Goal: Use online tool/utility: Utilize a website feature to perform a specific function

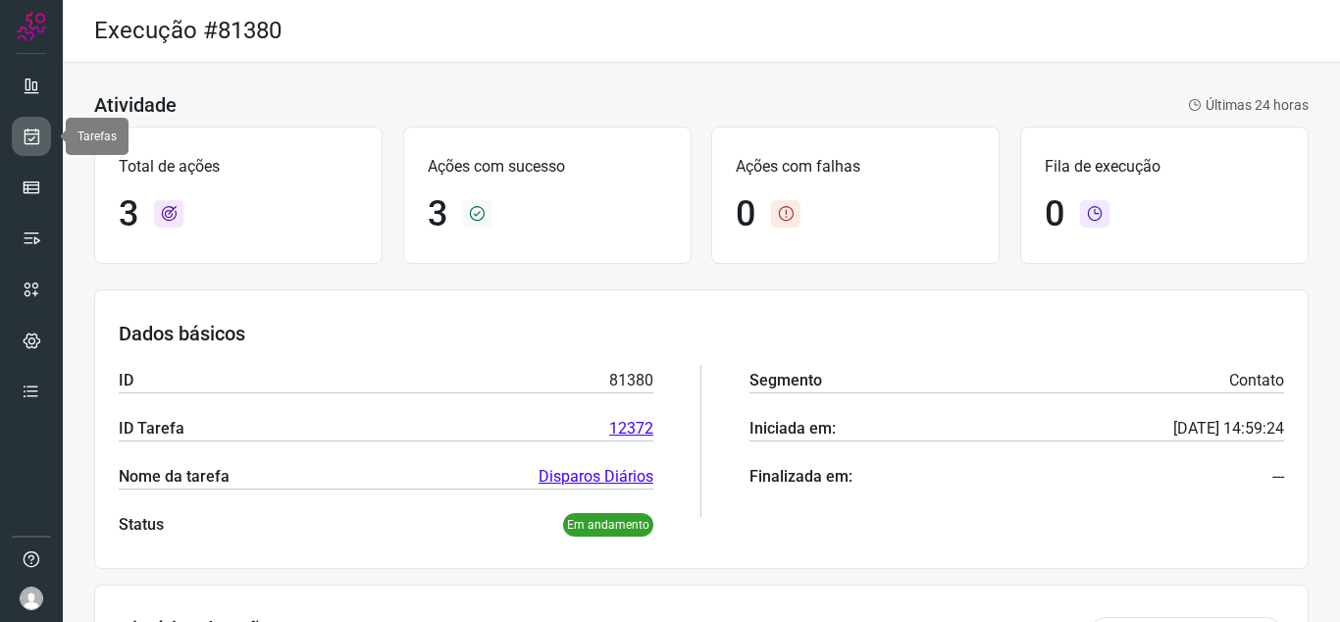
click at [16, 128] on link at bounding box center [31, 136] width 39 height 39
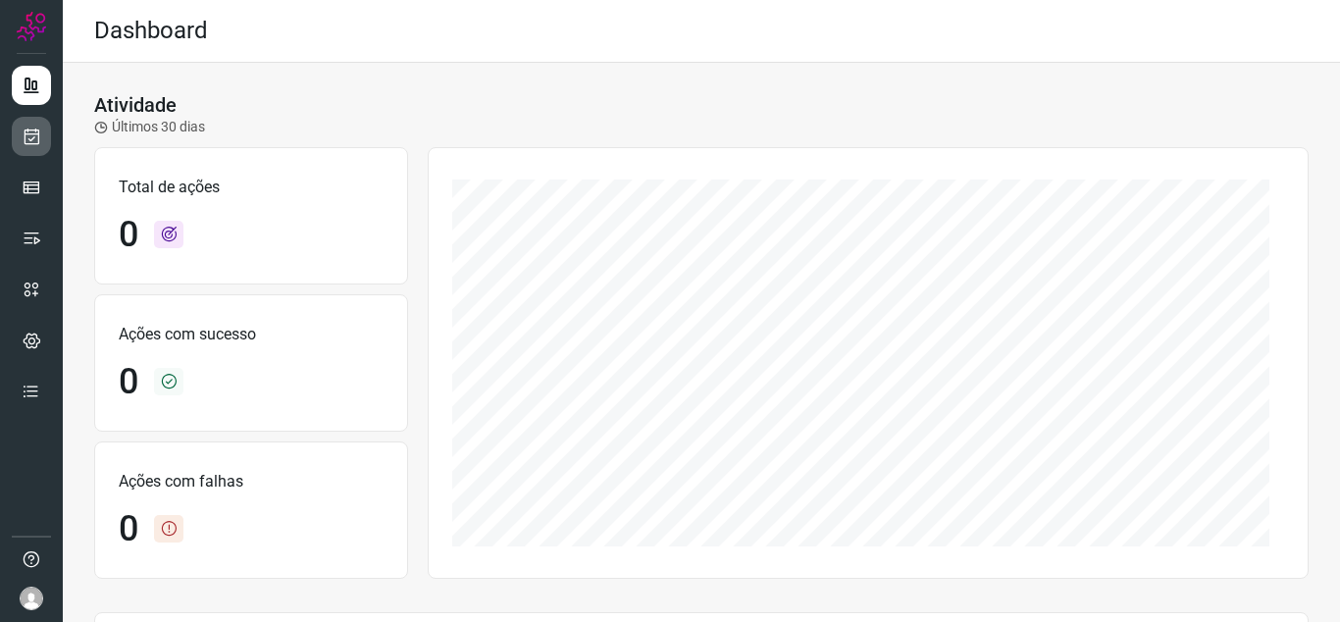
click at [28, 150] on link at bounding box center [31, 136] width 39 height 39
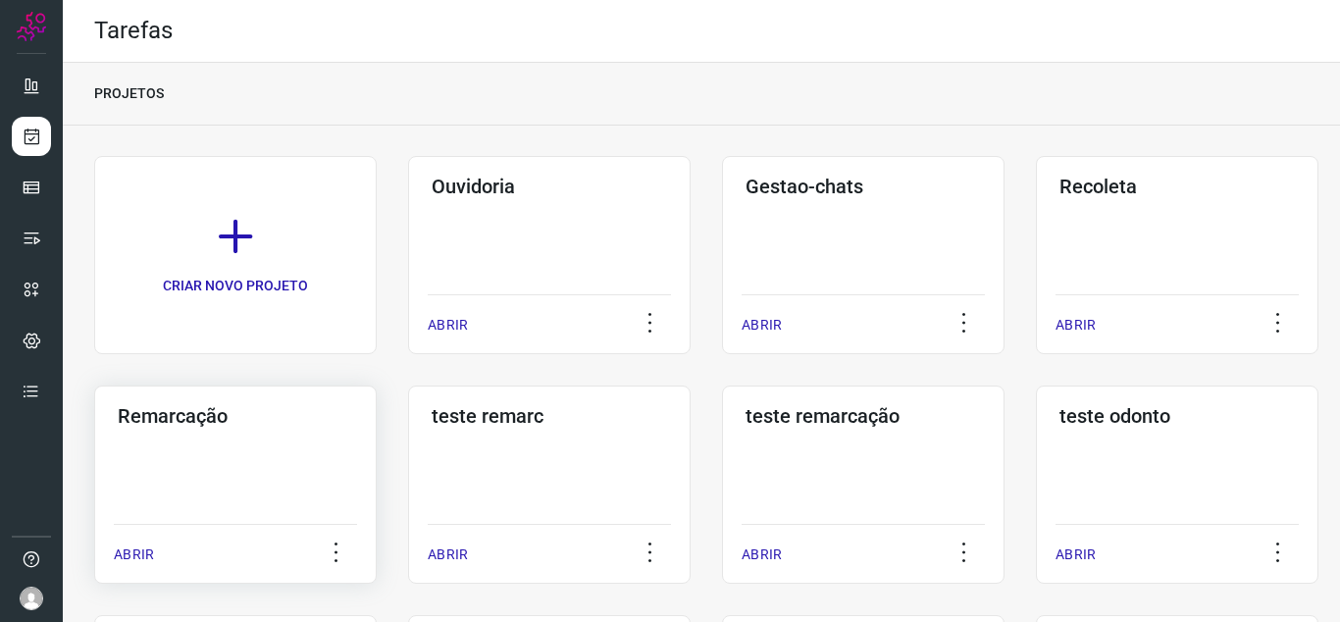
click at [408, 438] on div "Remarcação ABRIR" at bounding box center [549, 484] width 282 height 198
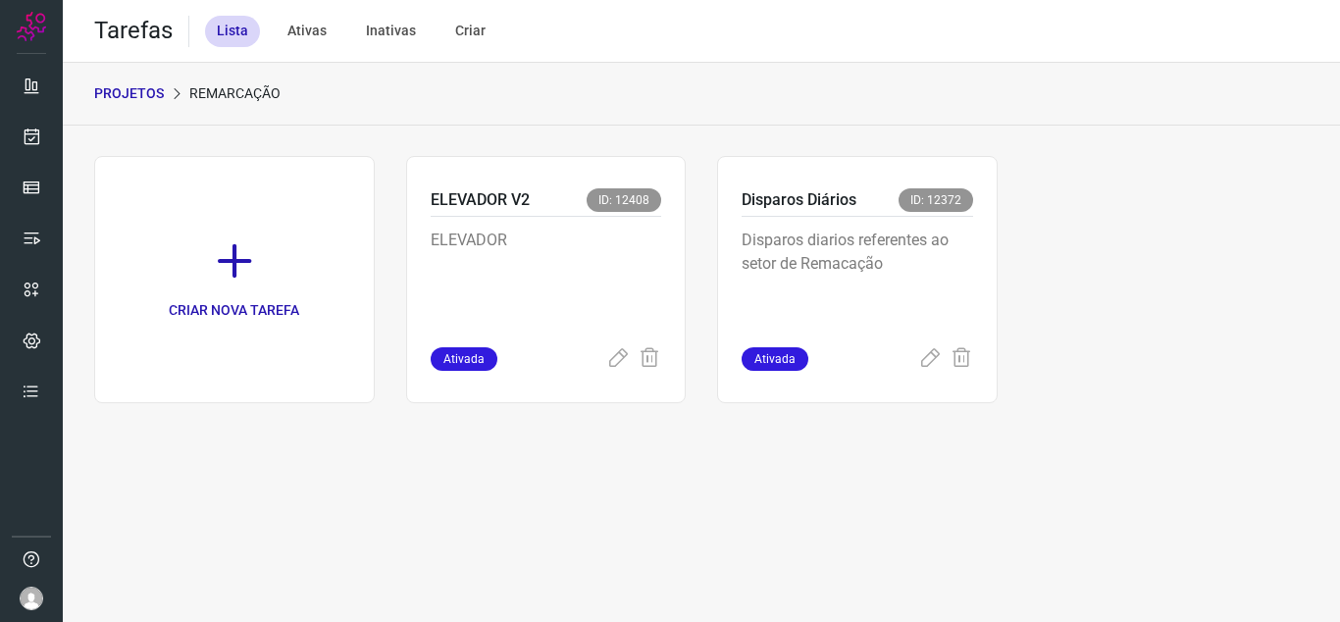
click at [1005, 295] on div "CRIAR NOVA TAREFA ELEVADOR V2 ID: 12408 ELEVADOR Ativada Disparos Diários ID: 1…" at bounding box center [701, 279] width 1214 height 247
click at [970, 286] on p "Disparos diarios referentes ao setor de Remacação" at bounding box center [856, 277] width 231 height 98
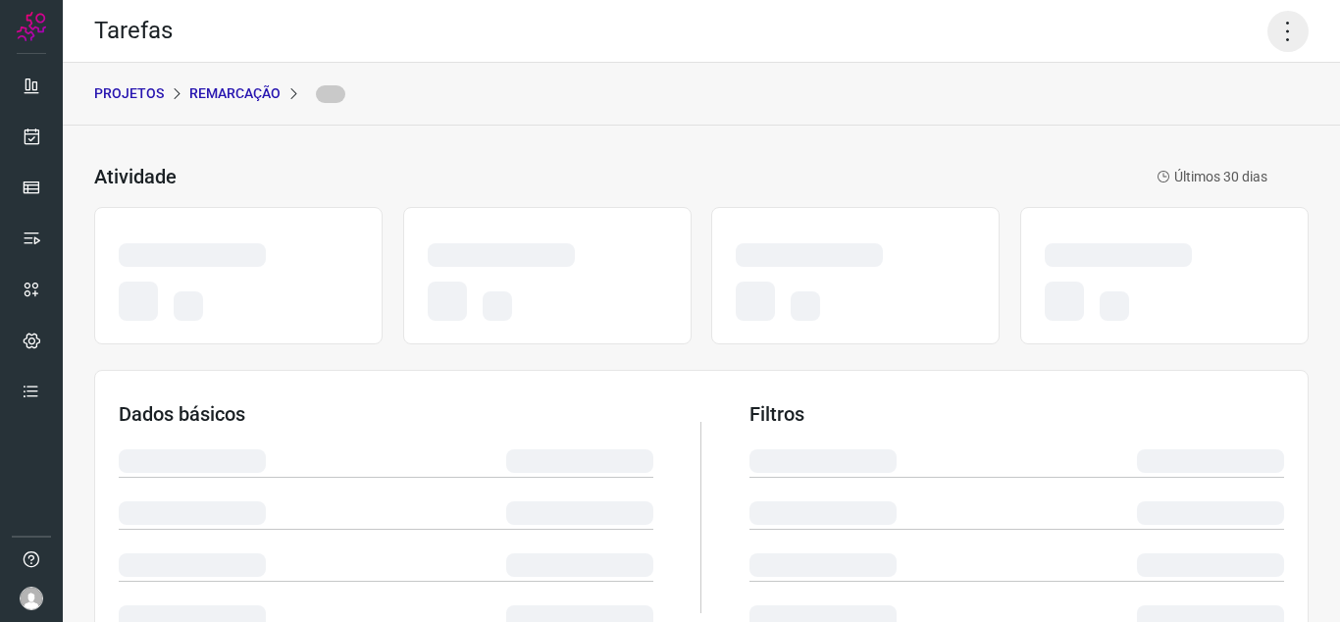
click at [1268, 34] on icon at bounding box center [1287, 31] width 41 height 41
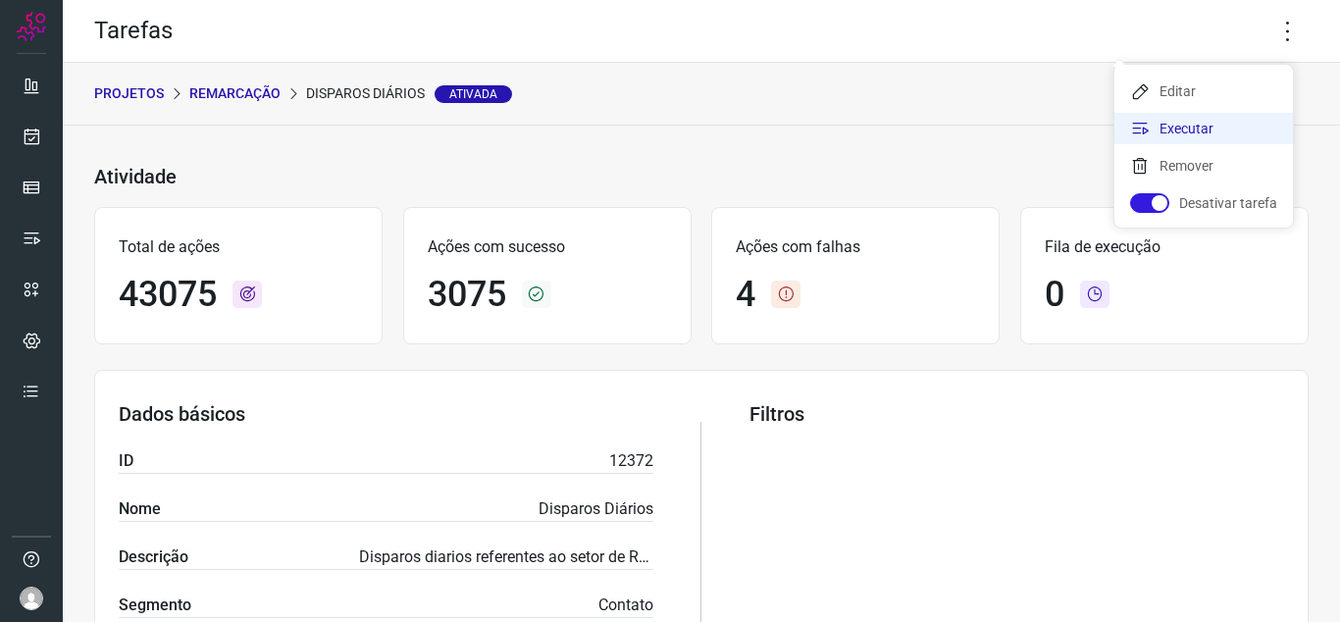
click at [1219, 115] on li "Executar" at bounding box center [1203, 128] width 178 height 31
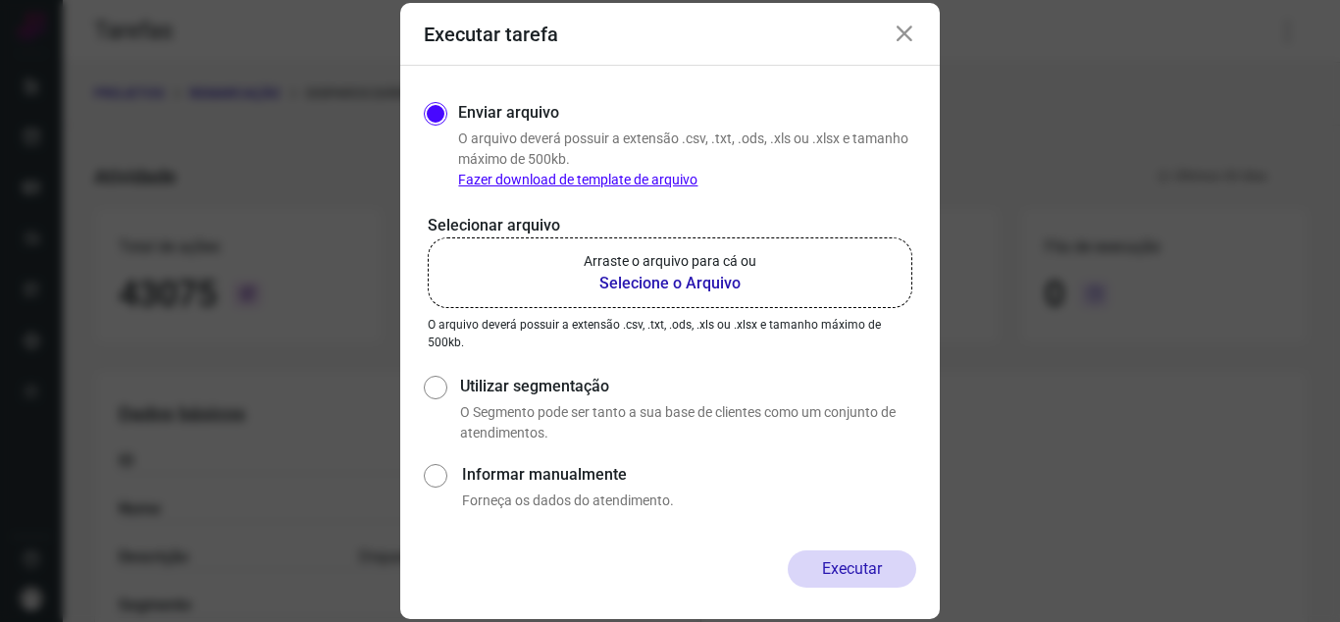
click at [652, 262] on p "Arraste o arquivo para cá ou" at bounding box center [669, 261] width 173 height 21
click at [0, 0] on input "Arraste o arquivo para cá ou Selecione o Arquivo" at bounding box center [0, 0] width 0 height 0
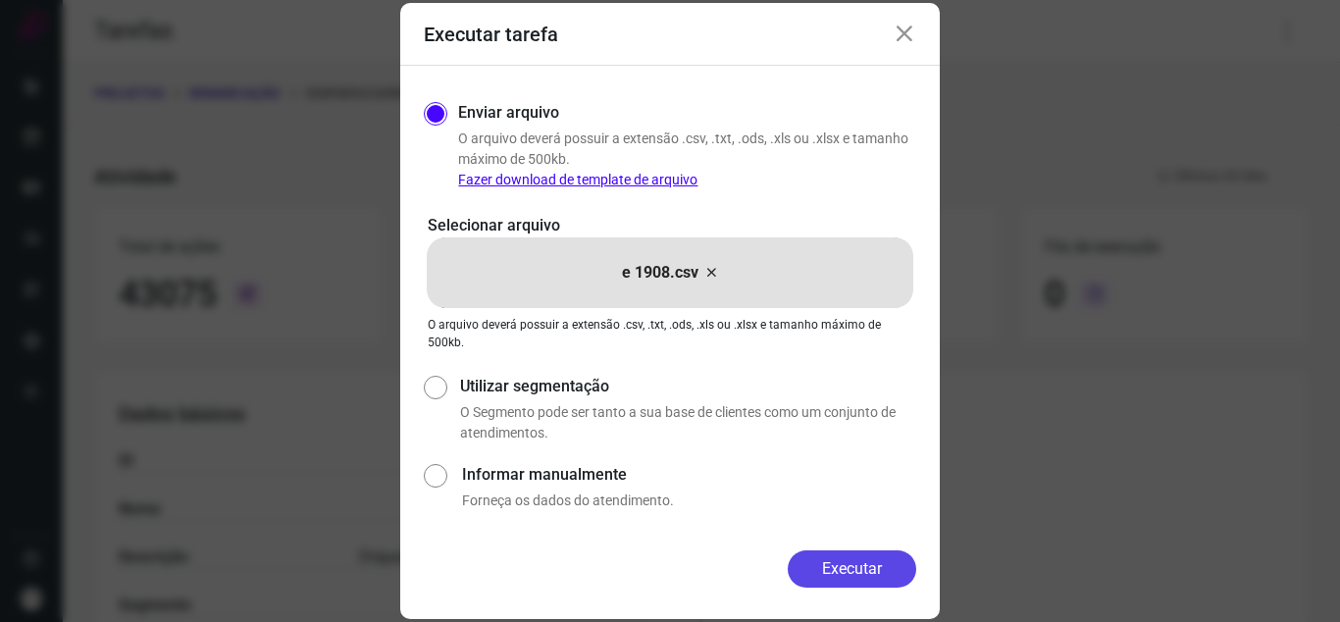
click at [863, 579] on button "Executar" at bounding box center [851, 568] width 128 height 37
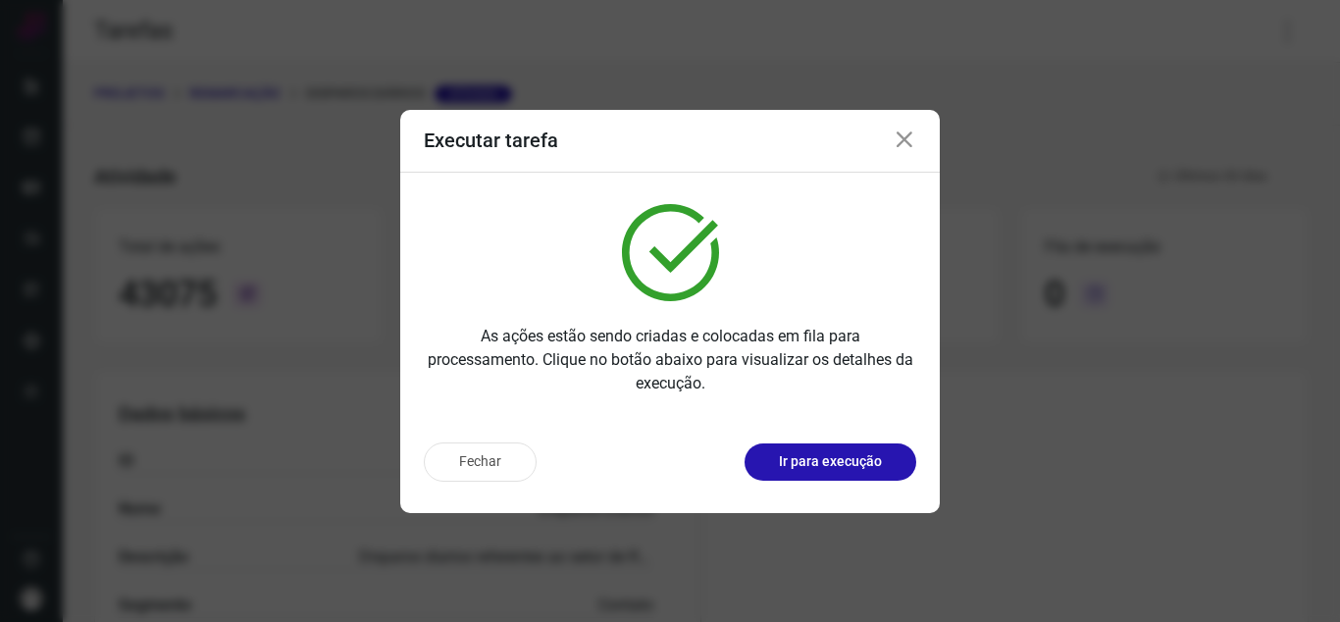
click at [843, 465] on p "Ir para execução" at bounding box center [830, 461] width 103 height 21
